Goal: Use online tool/utility: Utilize a website feature to perform a specific function

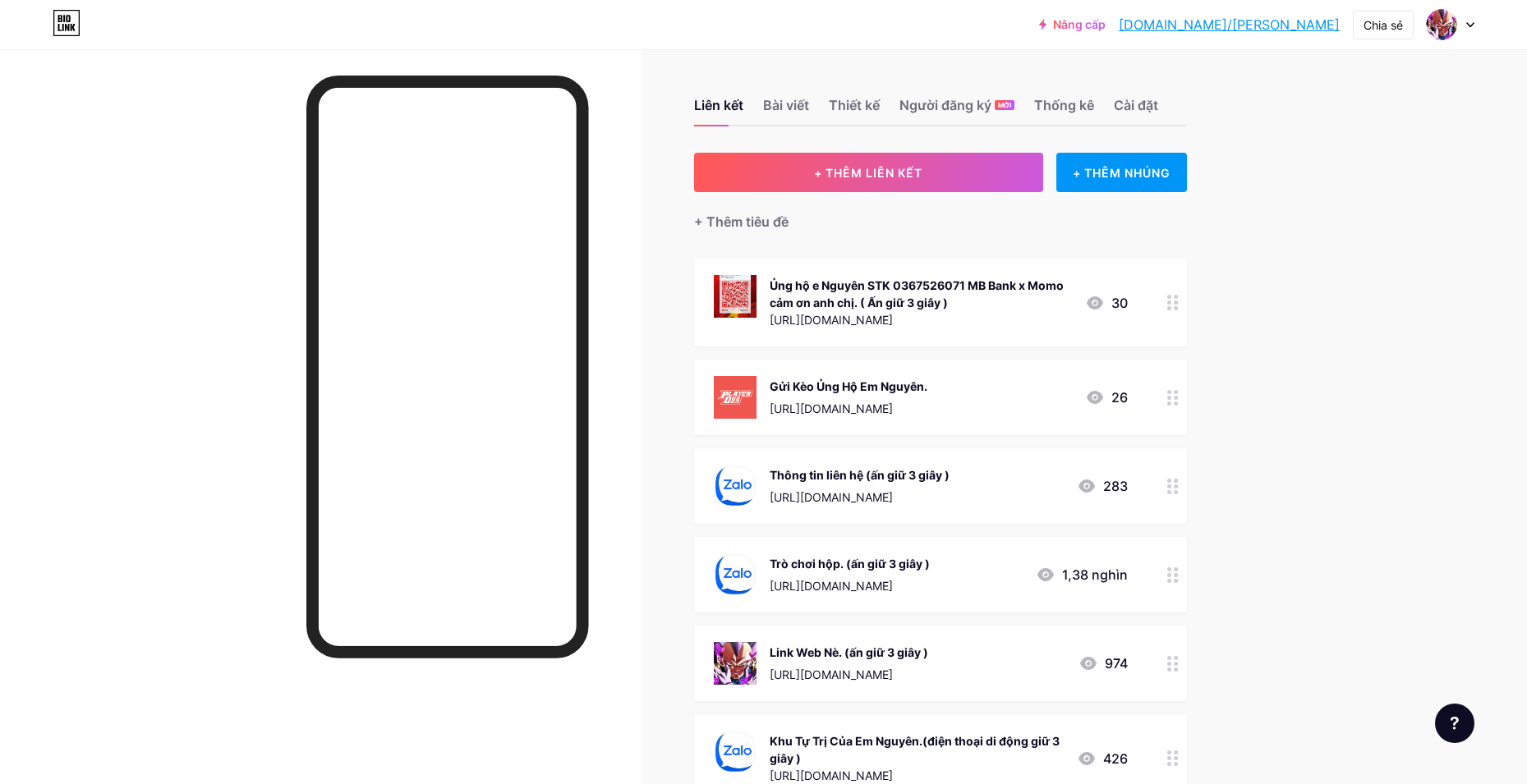
click at [1179, 656] on circle at bounding box center [1177, 658] width 4 height 4
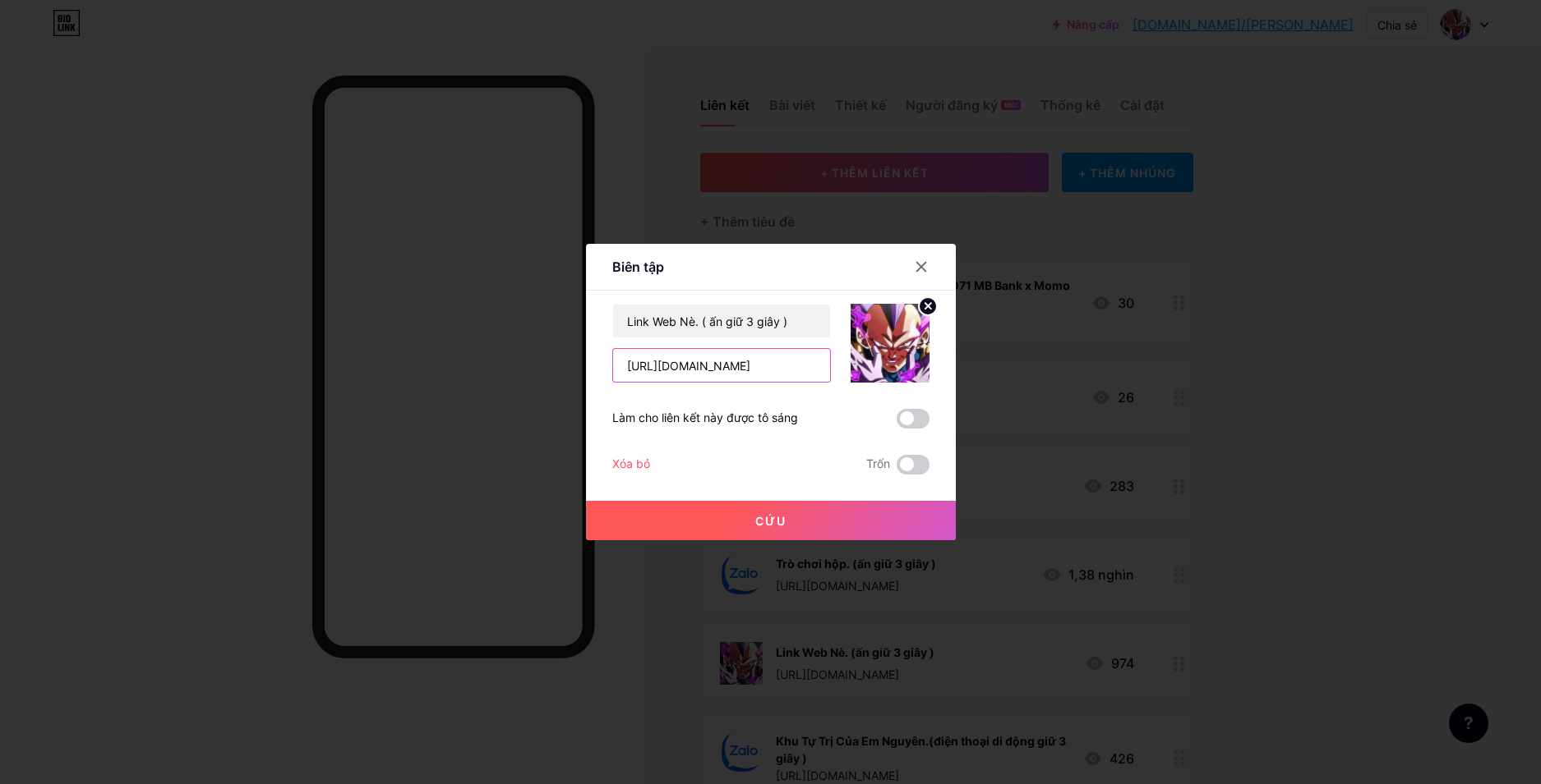
click at [721, 362] on input "[URL][DOMAIN_NAME]" at bounding box center [721, 365] width 216 height 33
click at [771, 366] on input "[URL][DOMAIN_NAME]" at bounding box center [721, 365] width 216 height 33
drag, startPoint x: 771, startPoint y: 366, endPoint x: 872, endPoint y: 379, distance: 101.8
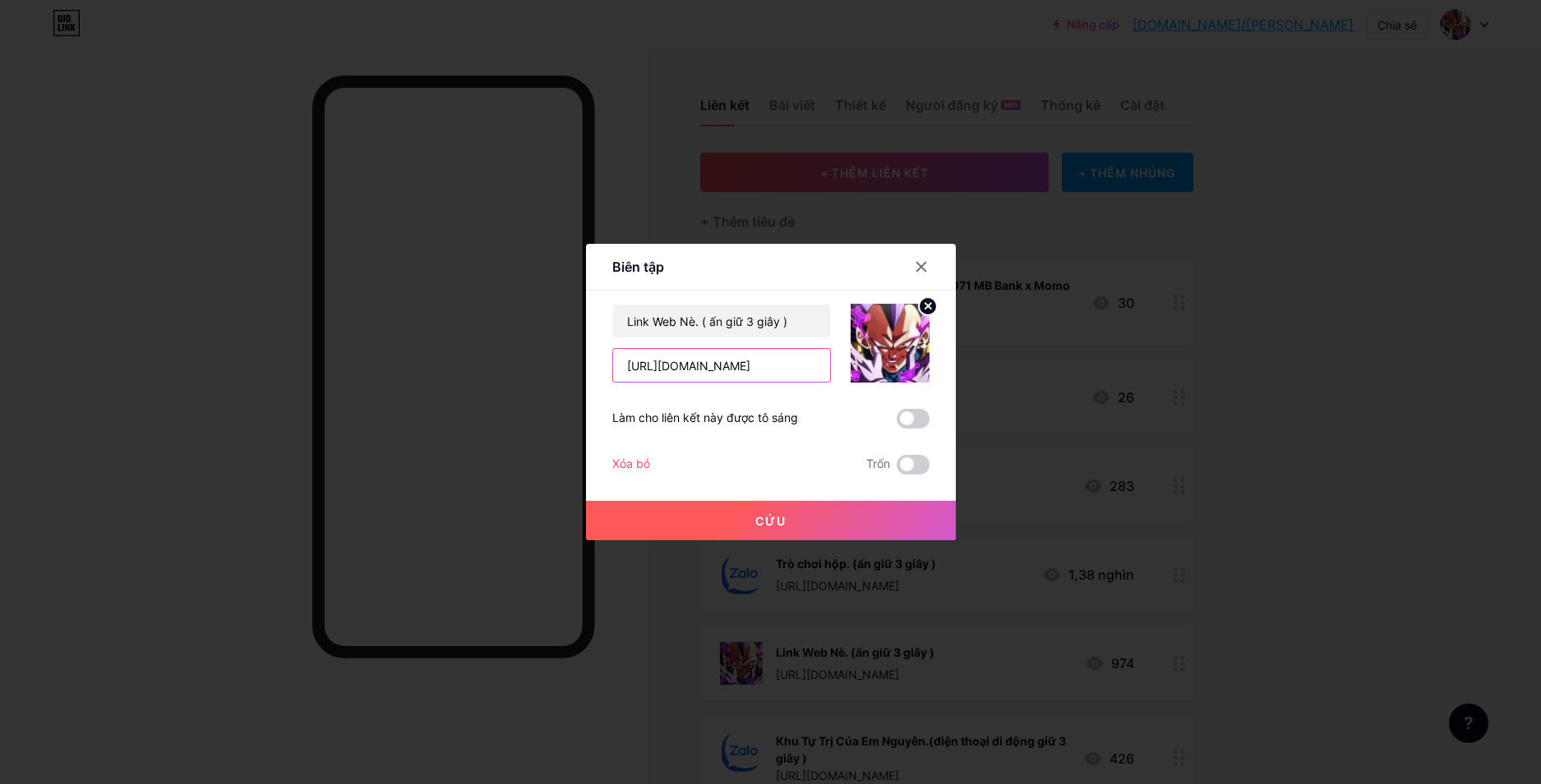
click at [872, 379] on div "Link Web Nè. ( ấn giữ 3 giây ) [URL][DOMAIN_NAME]" at bounding box center [770, 342] width 317 height 78
type input "[URL][DOMAIN_NAME]"
click at [756, 521] on font "Cứu" at bounding box center [770, 521] width 31 height 14
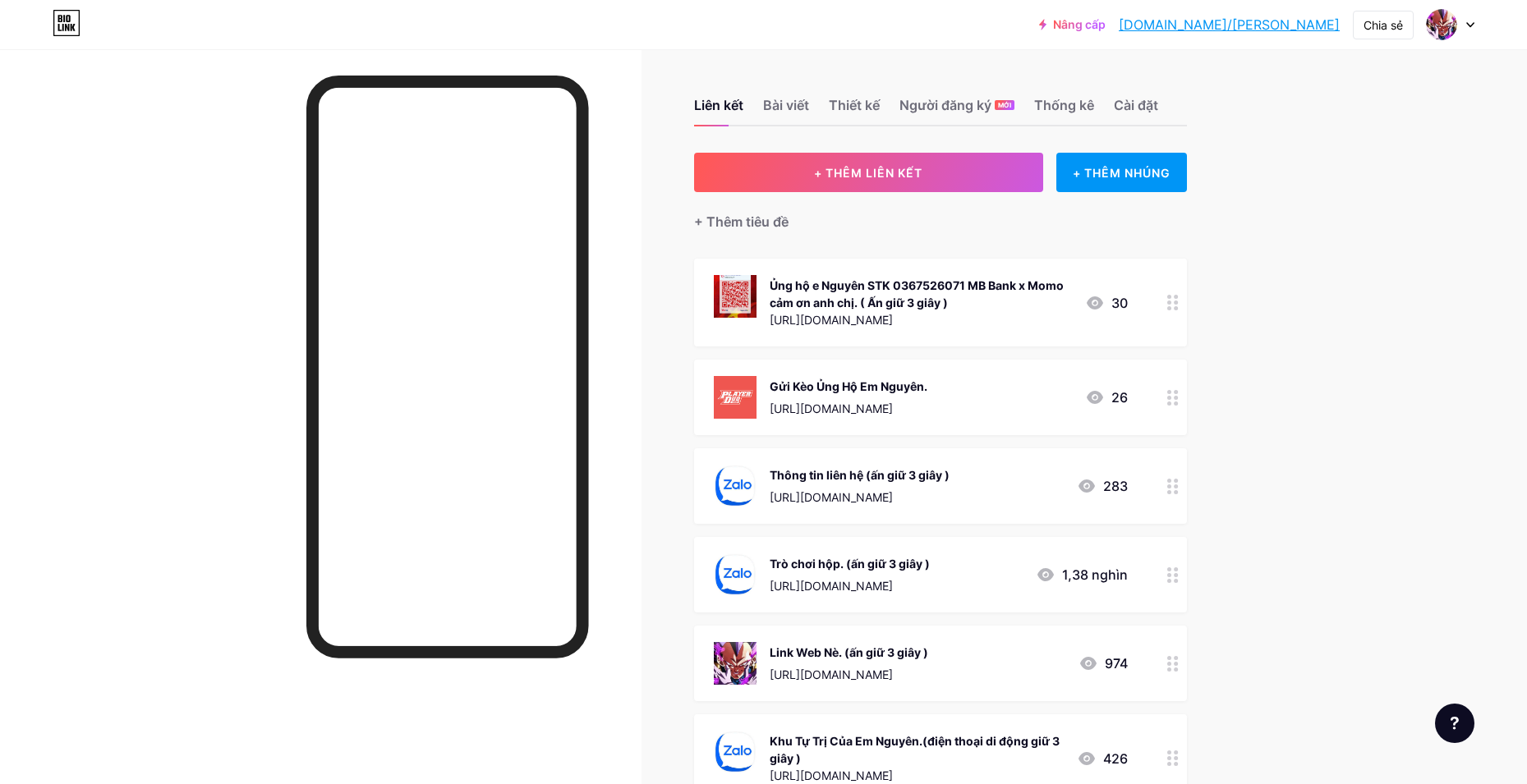
click at [1179, 677] on div at bounding box center [1174, 664] width 28 height 75
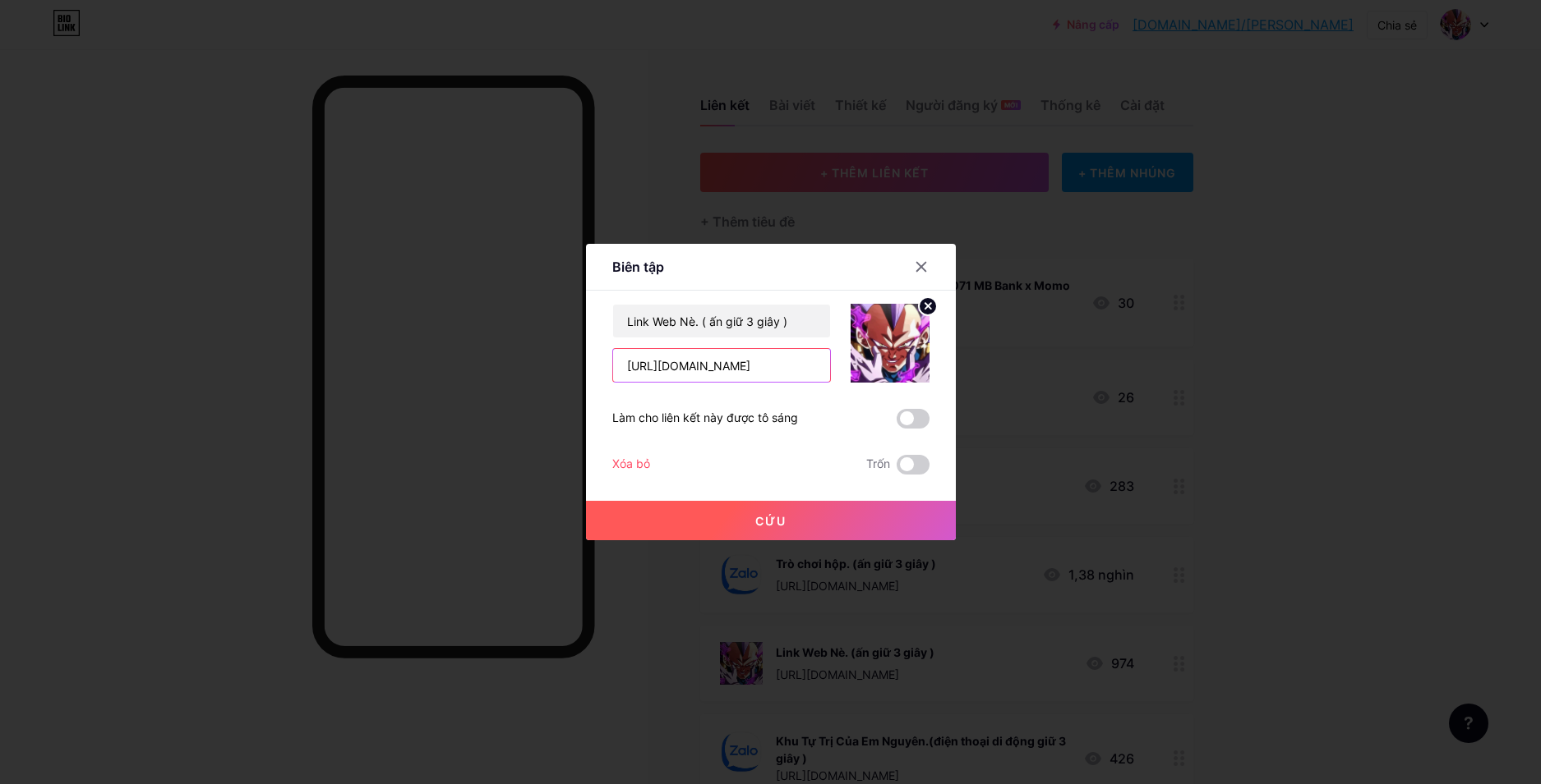
click at [774, 364] on input "[URL][DOMAIN_NAME]" at bounding box center [721, 365] width 216 height 33
drag, startPoint x: 774, startPoint y: 364, endPoint x: 856, endPoint y: 379, distance: 83.4
click at [856, 379] on div "Link Web Nè. ( ấn giữ 3 giây ) [URL][DOMAIN_NAME]" at bounding box center [770, 342] width 317 height 78
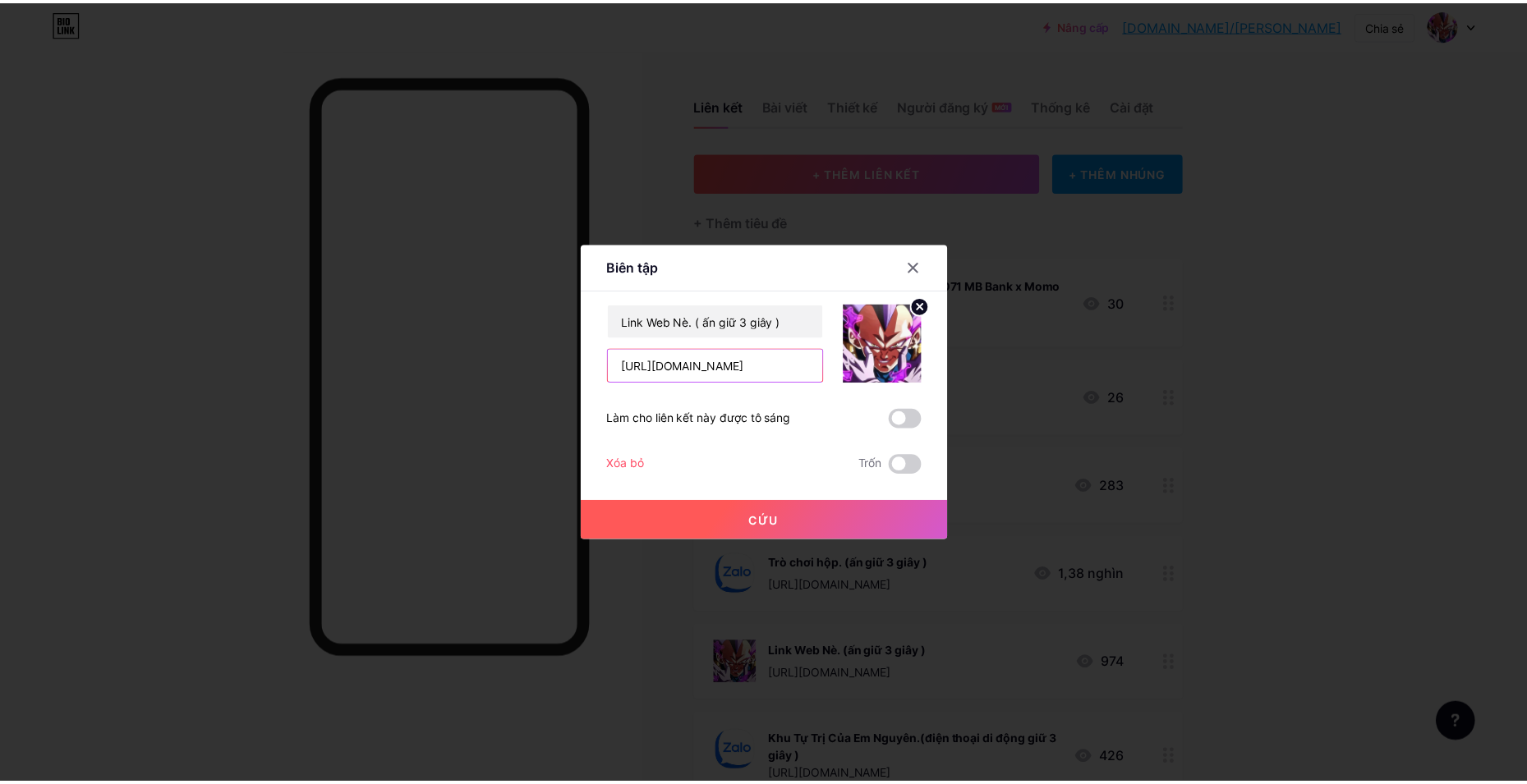
scroll to position [0, 0]
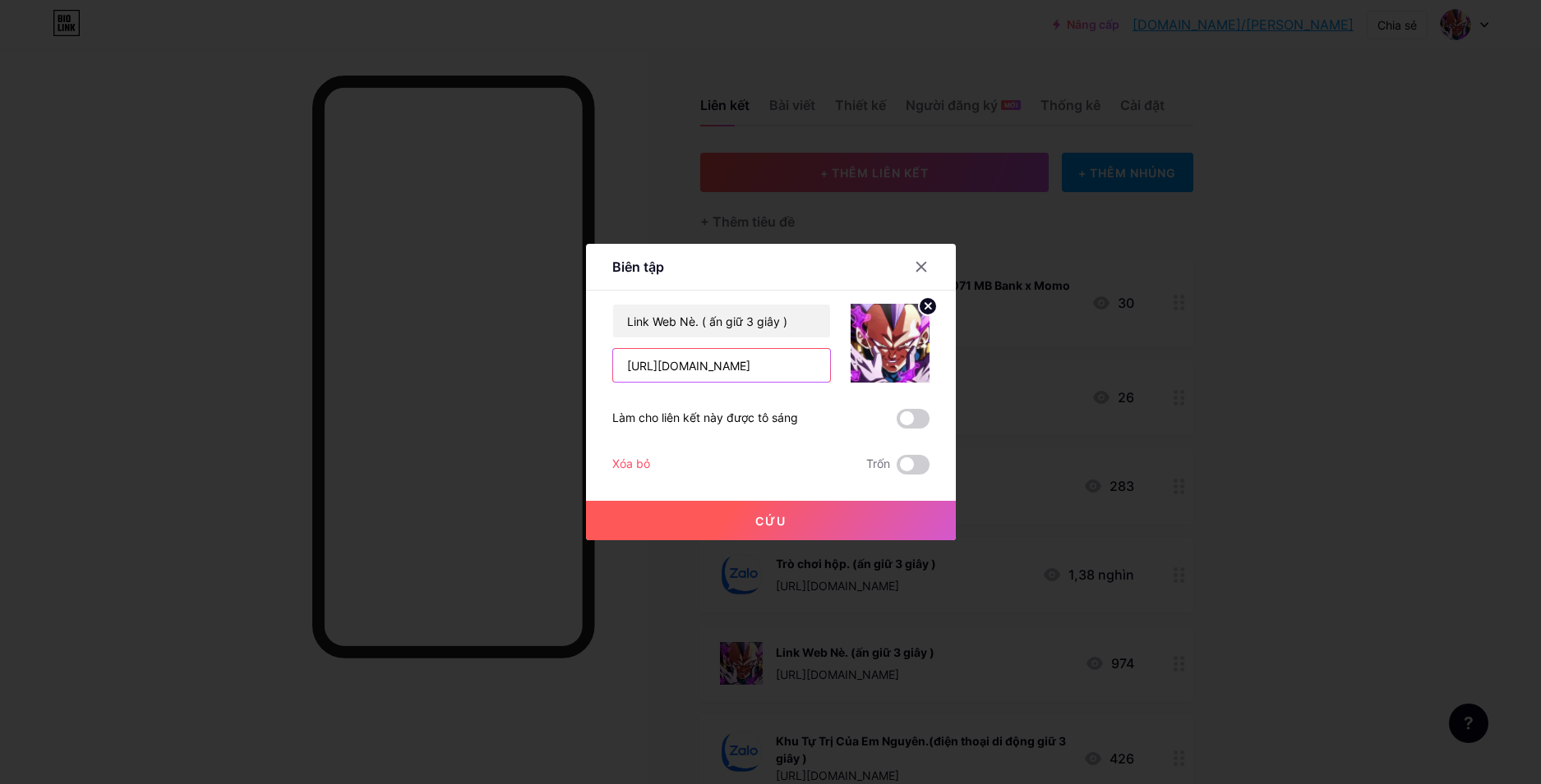
type input "[URL][DOMAIN_NAME]"
click at [720, 520] on button "Cứu" at bounding box center [770, 521] width 369 height 40
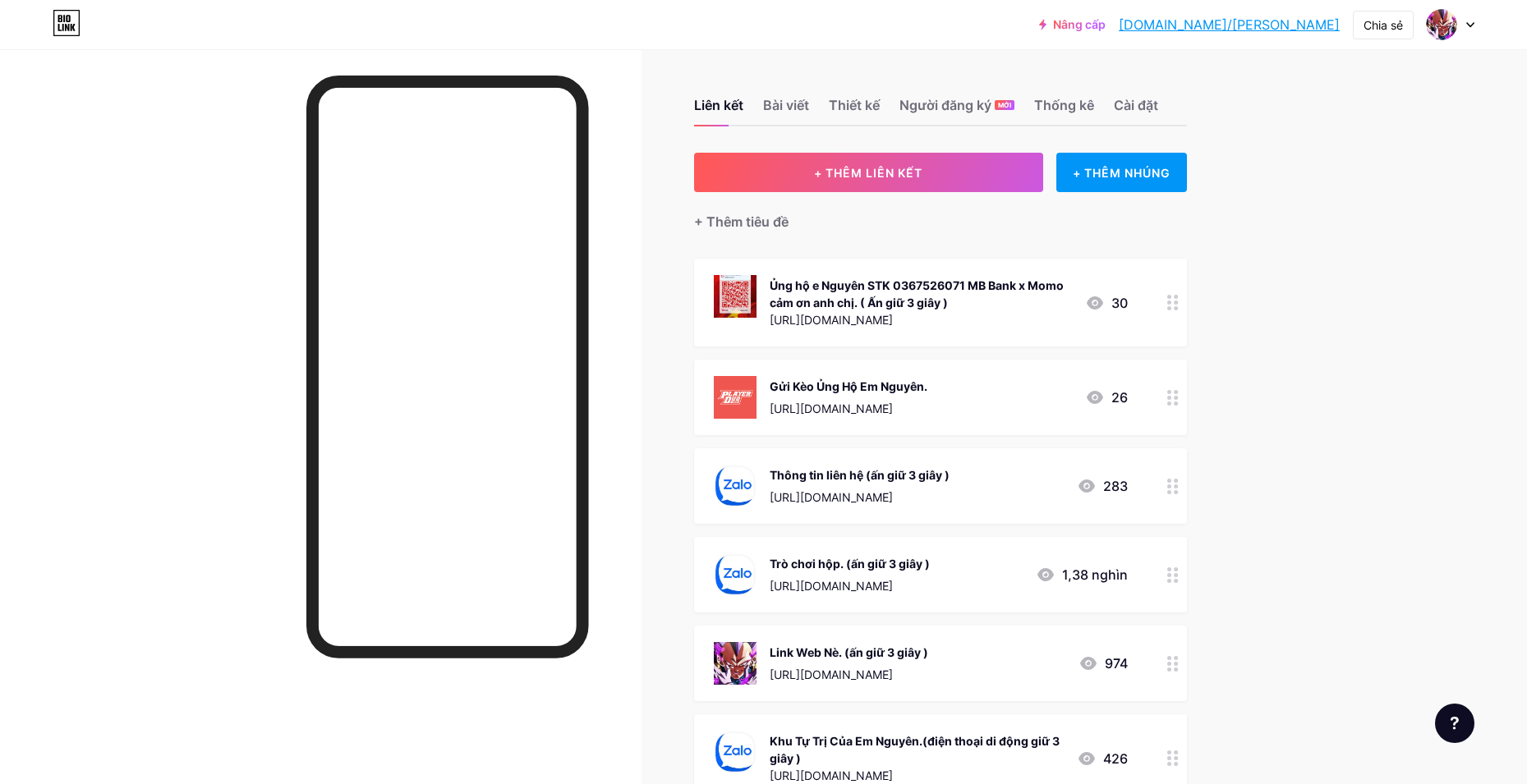
click at [1187, 589] on div at bounding box center [1174, 575] width 28 height 75
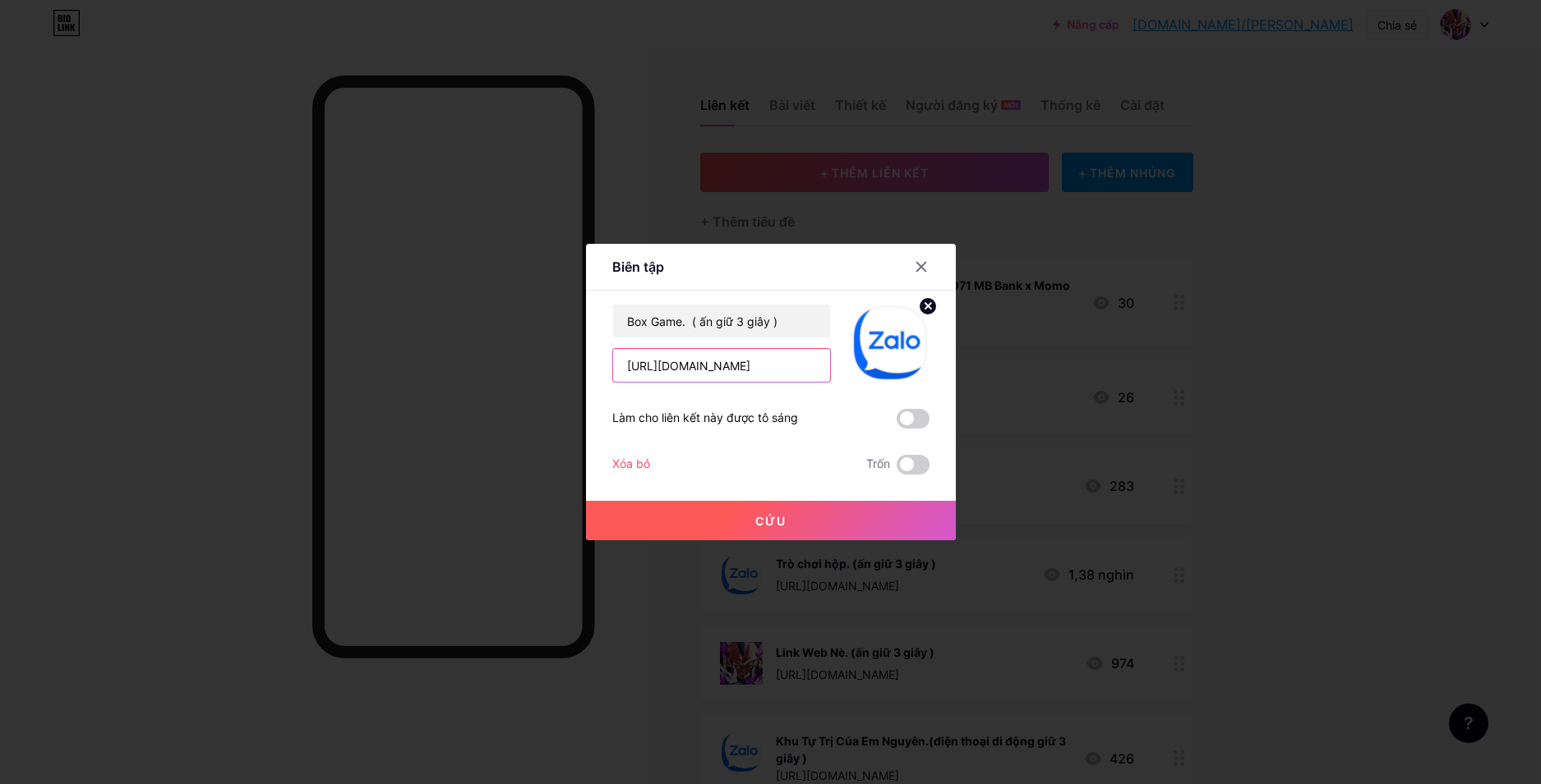
click at [751, 374] on input "[URL][DOMAIN_NAME]" at bounding box center [721, 365] width 216 height 33
paste input "ucavqa705"
type input "[URL][DOMAIN_NAME]"
click at [743, 517] on button "Cứu" at bounding box center [770, 521] width 369 height 40
